Goal: Task Accomplishment & Management: Manage account settings

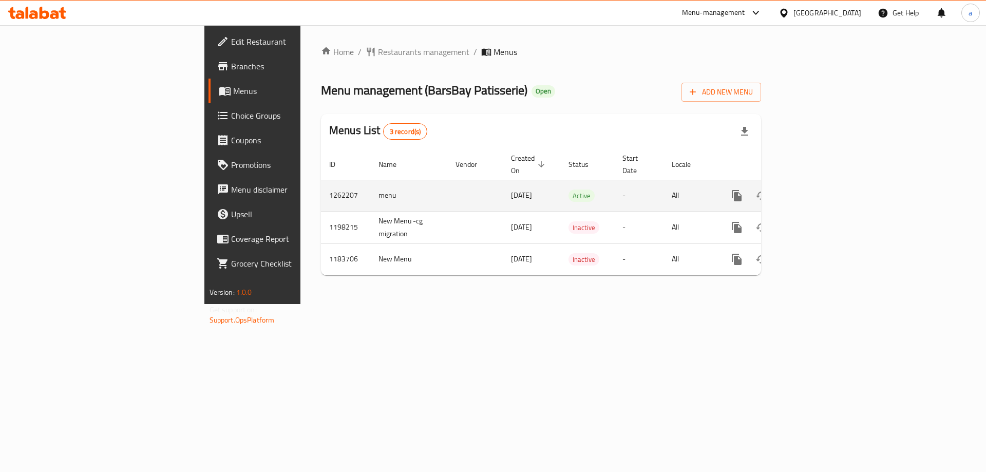
click at [823, 193] on link "enhanced table" at bounding box center [811, 195] width 25 height 25
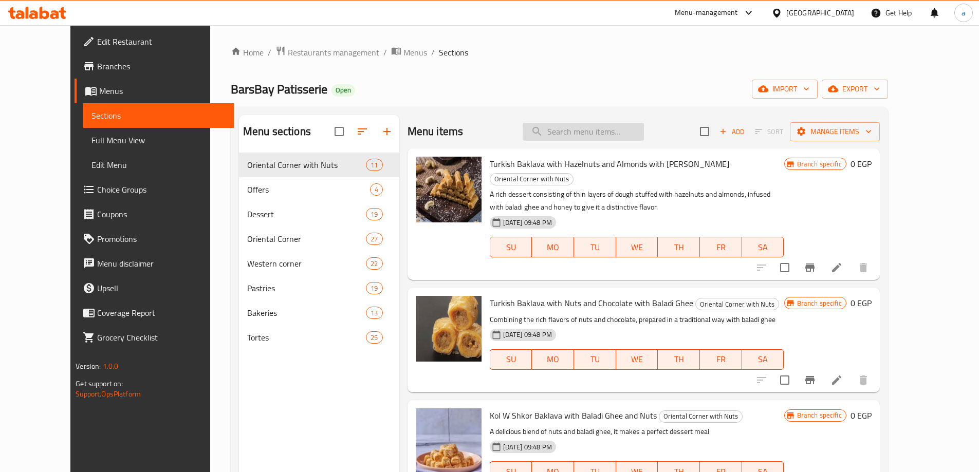
click at [581, 135] on input "search" at bounding box center [582, 132] width 121 height 18
paste input "Molten"
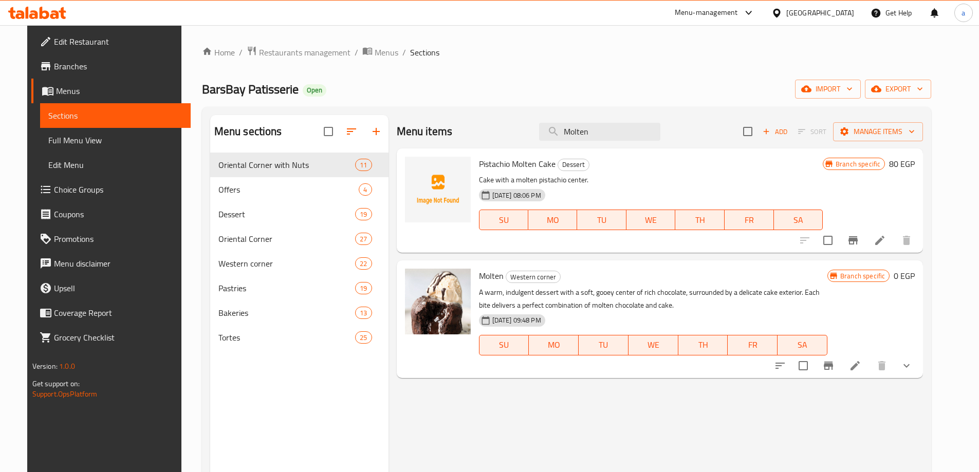
type input "Molten"
click at [859, 364] on icon at bounding box center [854, 365] width 9 height 9
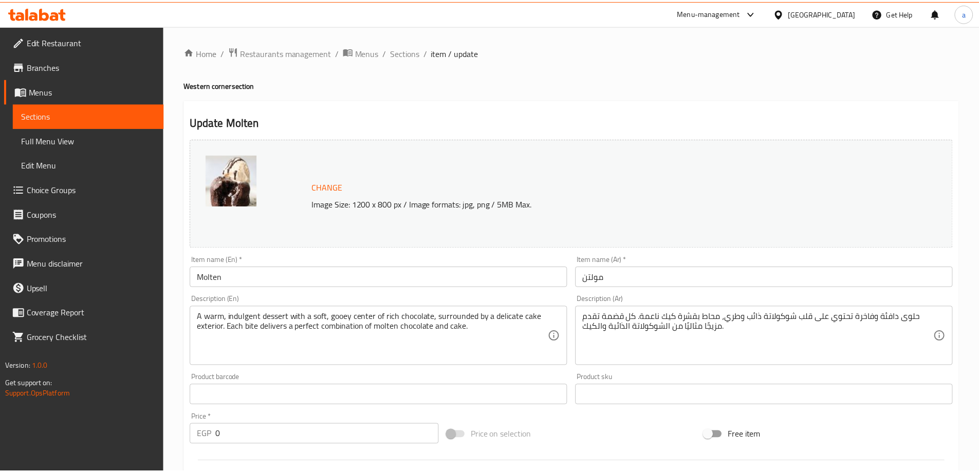
scroll to position [262, 0]
